Goal: Find specific page/section: Find specific page/section

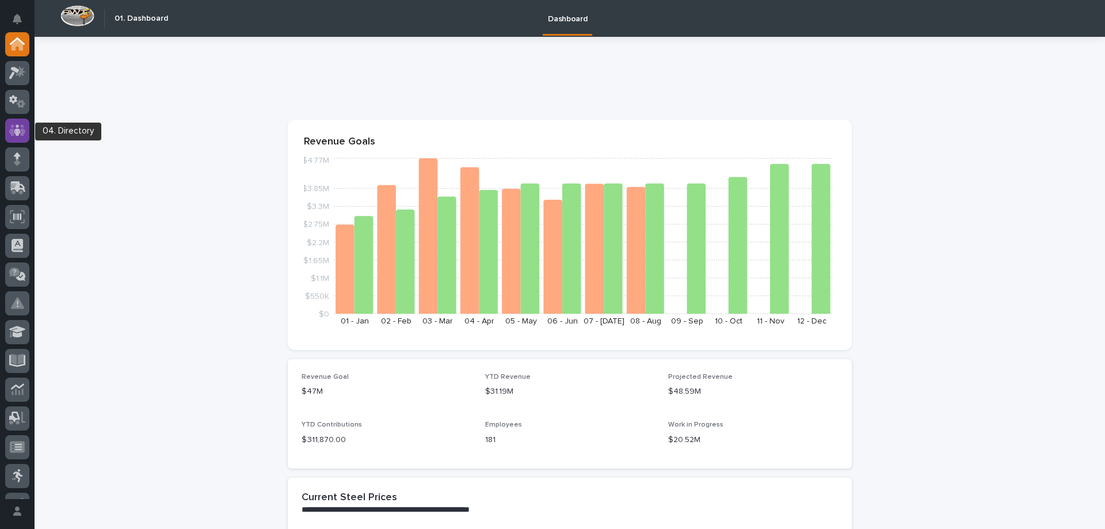
click at [21, 133] on icon at bounding box center [17, 130] width 17 height 13
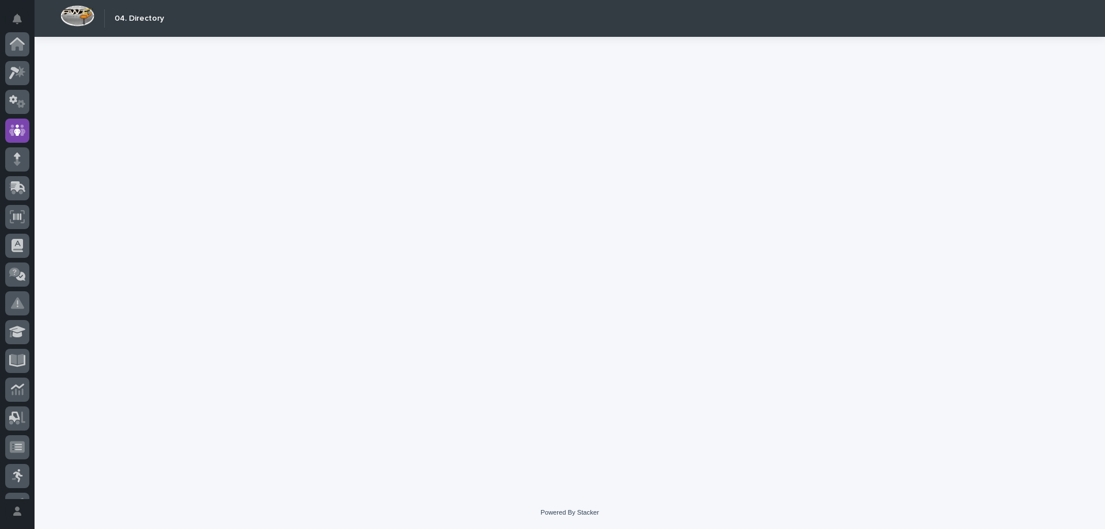
scroll to position [86, 0]
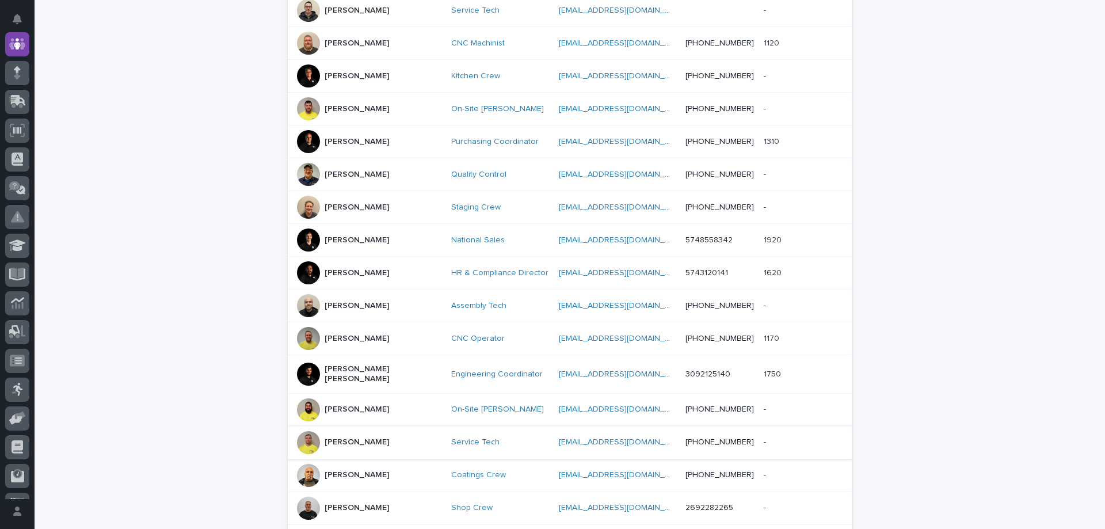
scroll to position [524, 0]
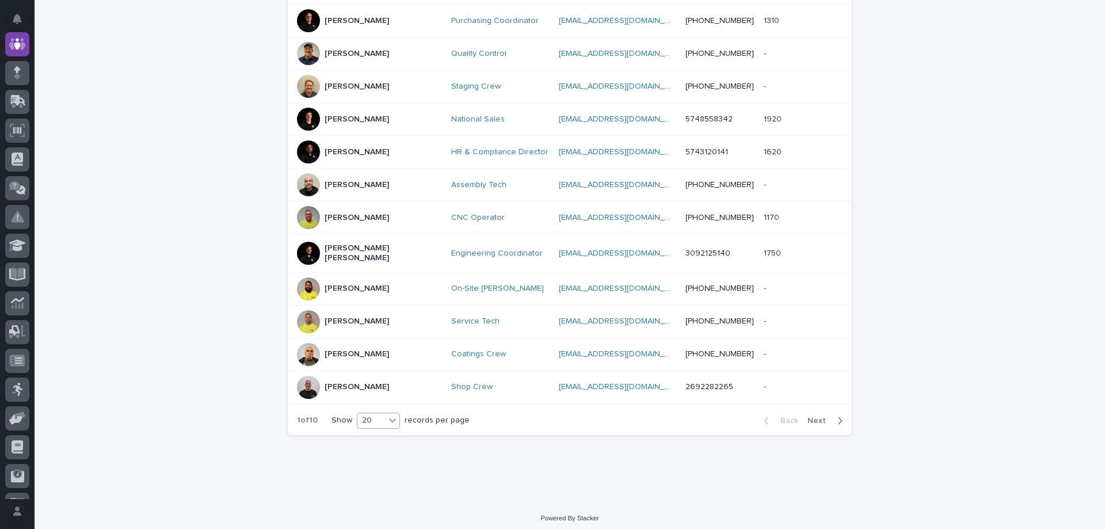
click at [378, 421] on div "20" at bounding box center [371, 420] width 28 height 12
click at [363, 458] on div "30" at bounding box center [375, 458] width 42 height 14
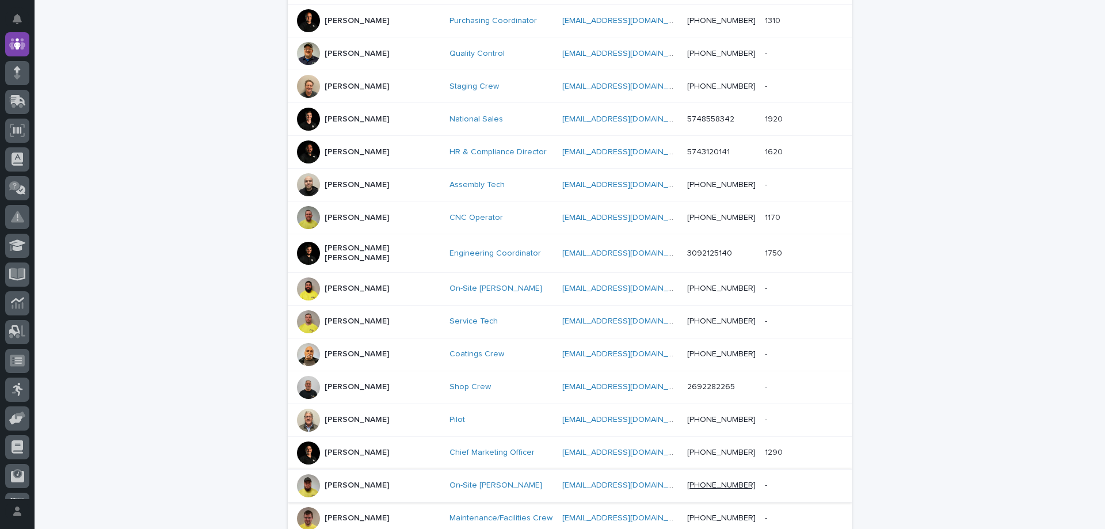
scroll to position [852, 0]
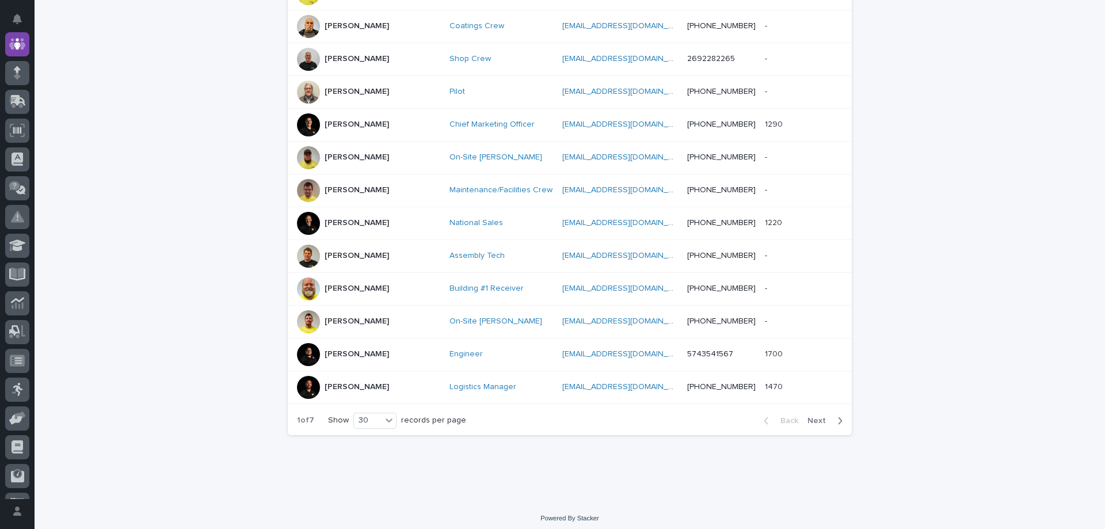
click at [820, 417] on span "Next" at bounding box center [820, 421] width 25 height 8
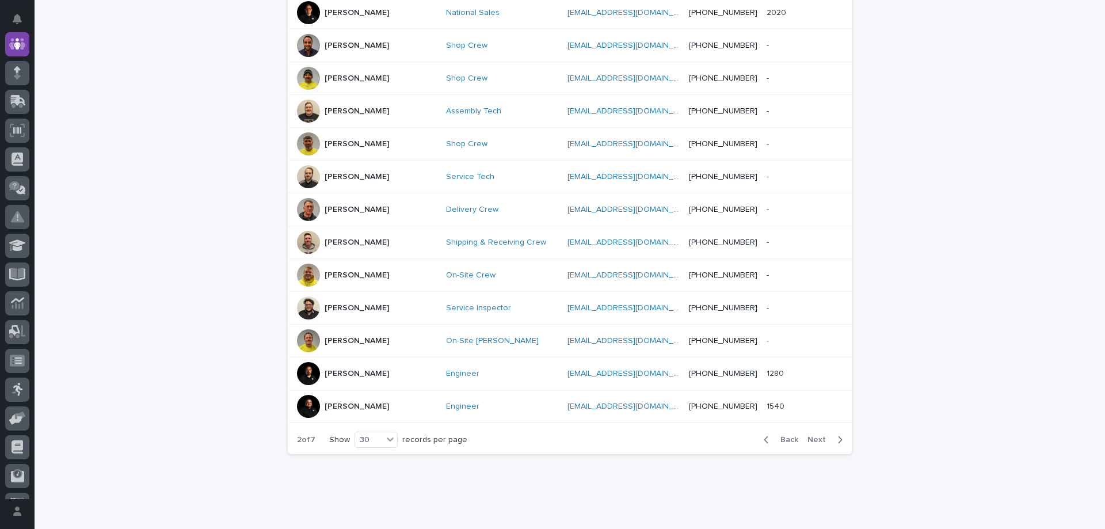
click at [814, 436] on span "Next" at bounding box center [820, 440] width 25 height 8
